Goal: Find specific page/section: Find specific page/section

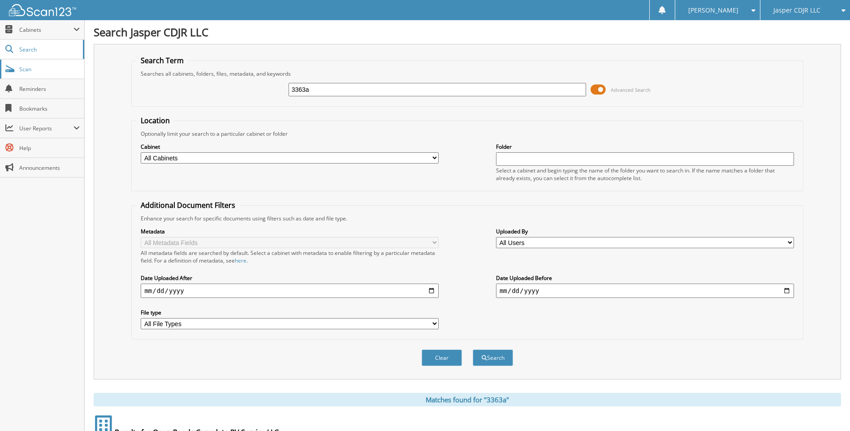
click at [38, 70] on span "Scan" at bounding box center [49, 69] width 61 height 8
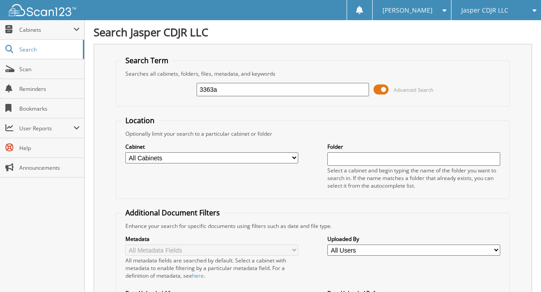
click at [263, 89] on input "3363a" at bounding box center [283, 89] width 173 height 13
type input "72370"
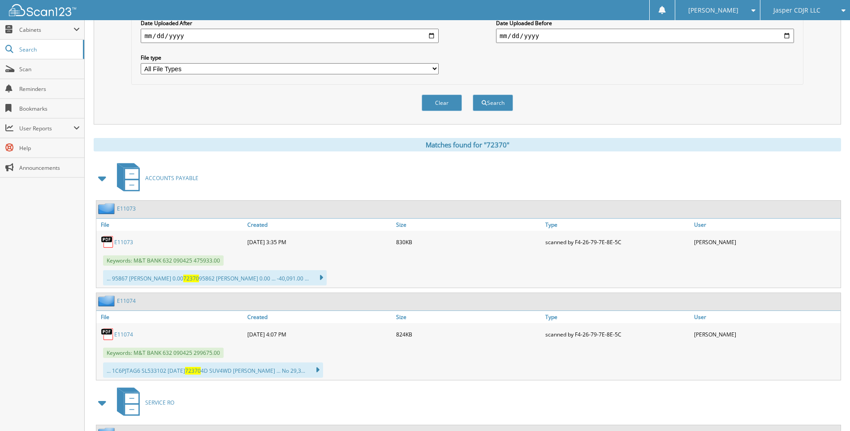
scroll to position [269, 0]
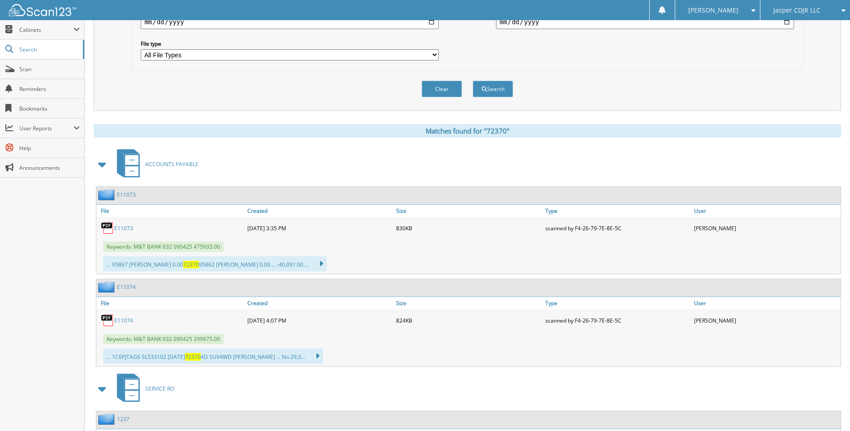
click at [104, 165] on span at bounding box center [102, 164] width 13 height 16
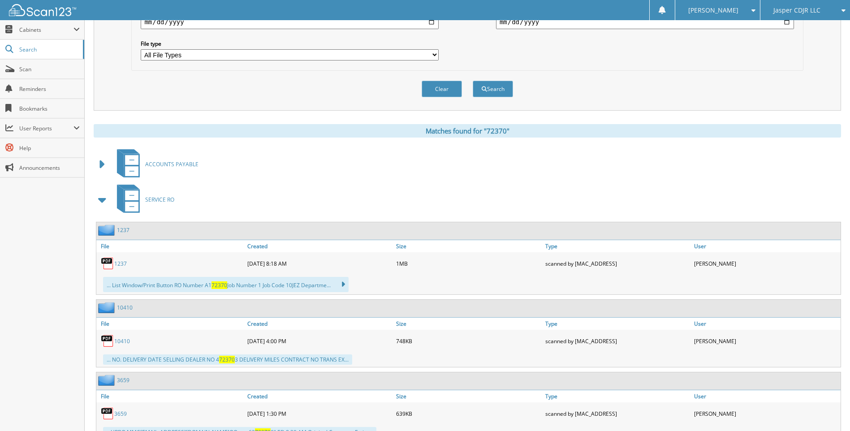
click at [102, 202] on span at bounding box center [102, 200] width 13 height 16
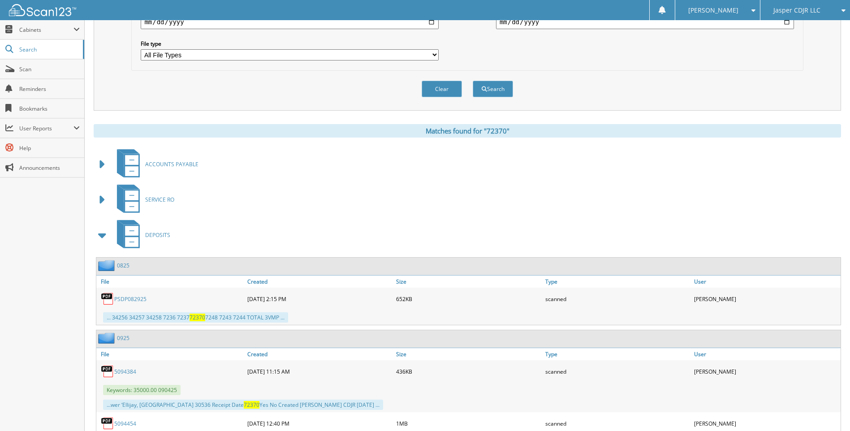
click at [103, 238] on span at bounding box center [102, 235] width 13 height 16
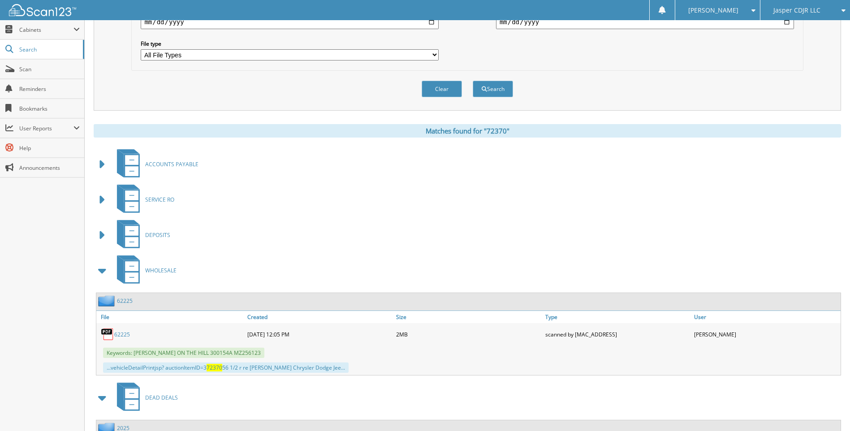
click at [101, 274] on span at bounding box center [102, 271] width 13 height 16
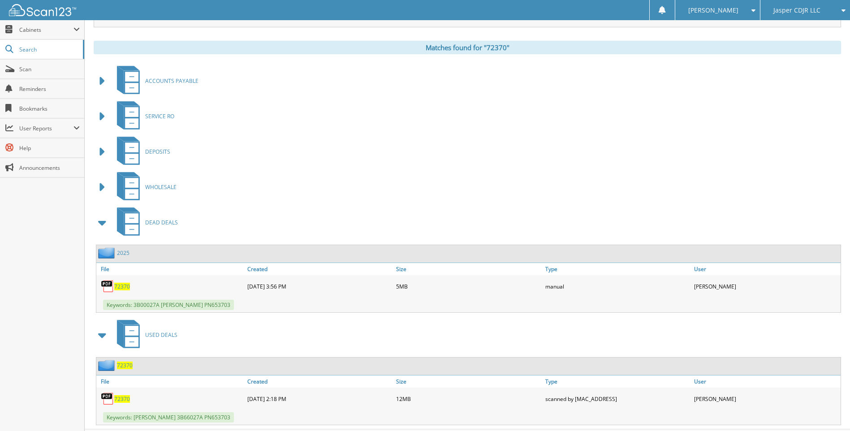
scroll to position [374, 0]
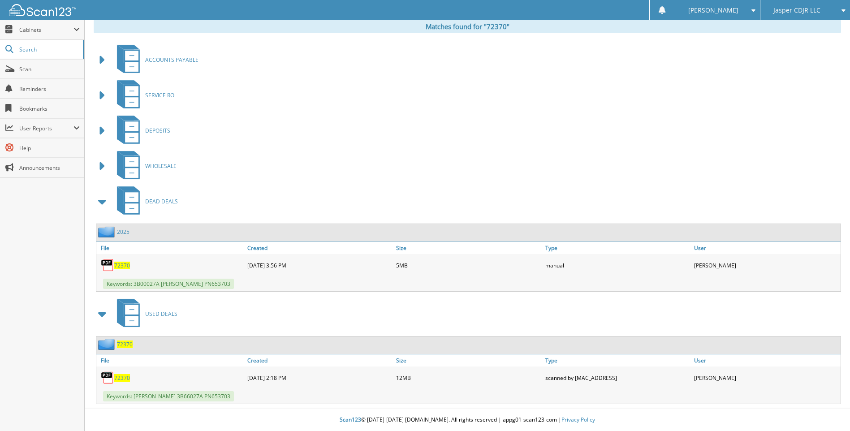
click at [120, 292] on span "72370" at bounding box center [122, 378] width 16 height 8
click at [121, 292] on span "72370" at bounding box center [122, 378] width 16 height 8
click at [123, 292] on span "72370" at bounding box center [122, 378] width 16 height 8
click at [126, 292] on span "72370" at bounding box center [125, 345] width 16 height 8
